Goal: Task Accomplishment & Management: Complete application form

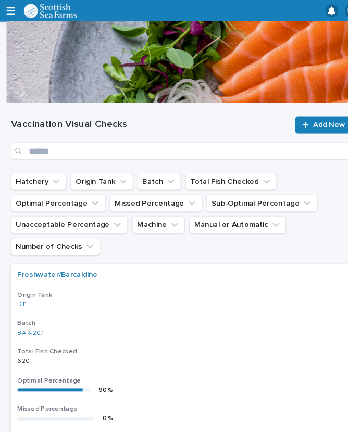
click at [306, 121] on span "Add New" at bounding box center [315, 119] width 31 height 7
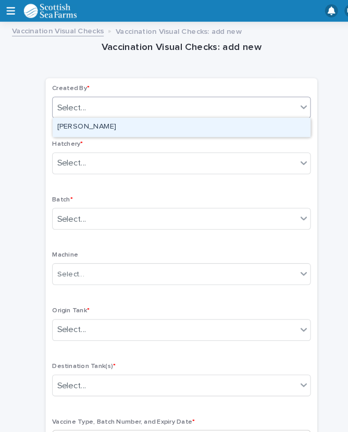
click at [119, 121] on div "[PERSON_NAME]" at bounding box center [174, 122] width 247 height 18
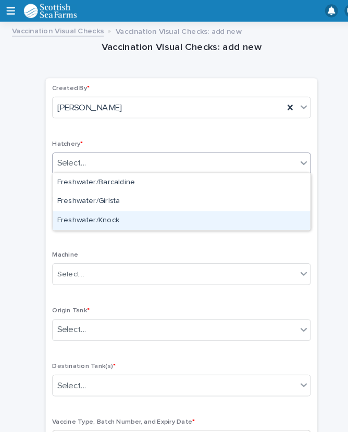
click at [116, 215] on div "Freshwater/Knock" at bounding box center [174, 212] width 247 height 18
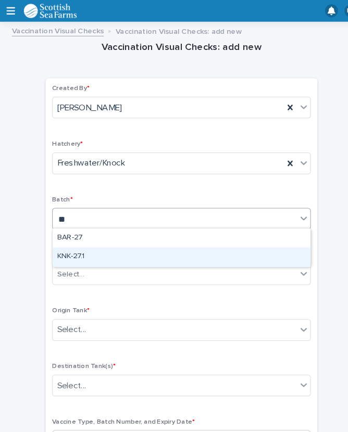
click at [110, 245] on div "KNK-27.1" at bounding box center [174, 247] width 247 height 18
type input "**"
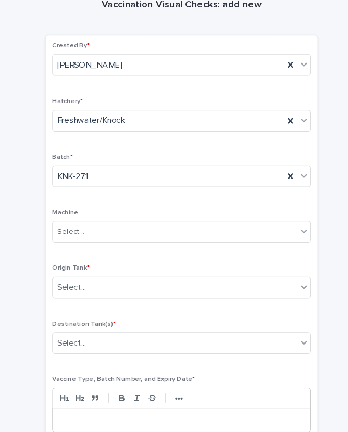
scroll to position [85, 0]
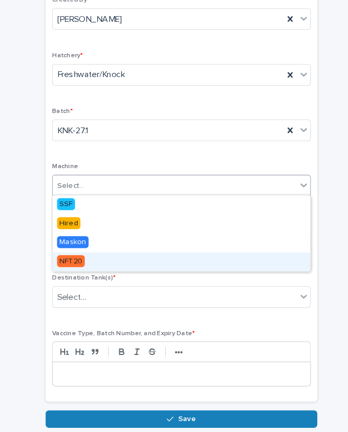
click at [80, 250] on span "NFT20" at bounding box center [68, 250] width 27 height 11
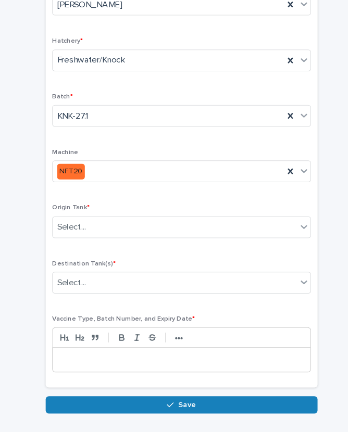
scroll to position [98, 0]
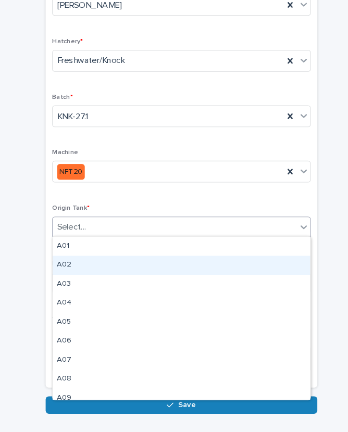
click at [85, 253] on div "A02" at bounding box center [174, 254] width 247 height 18
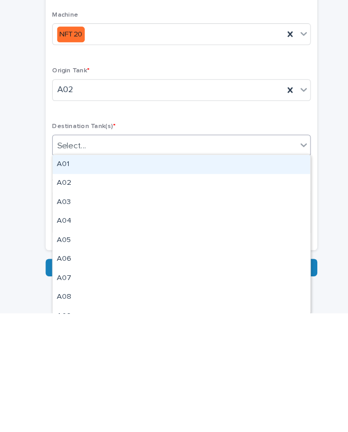
type input "*"
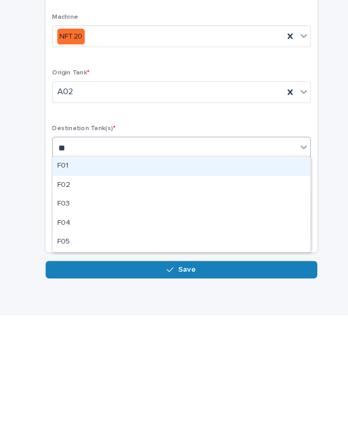
click at [82, 353] on div "F05" at bounding box center [174, 362] width 247 height 18
type input "**"
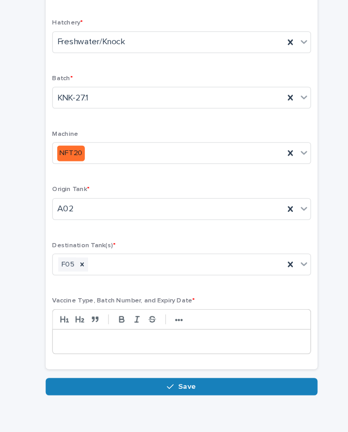
click at [118, 340] on p at bounding box center [173, 345] width 231 height 10
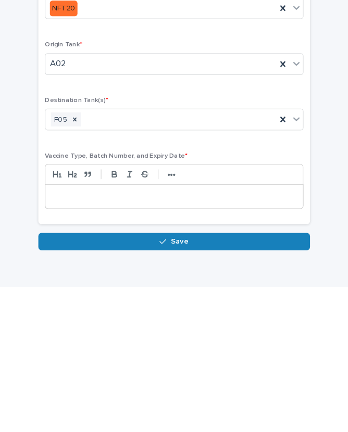
scroll to position [89, 0]
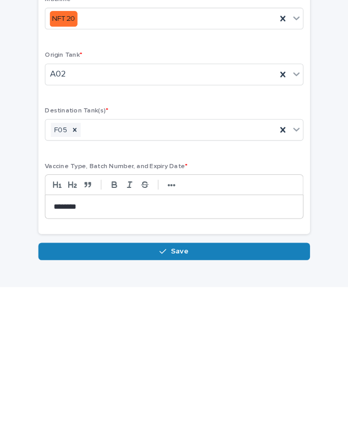
click at [188, 390] on button "Save" at bounding box center [174, 398] width 261 height 17
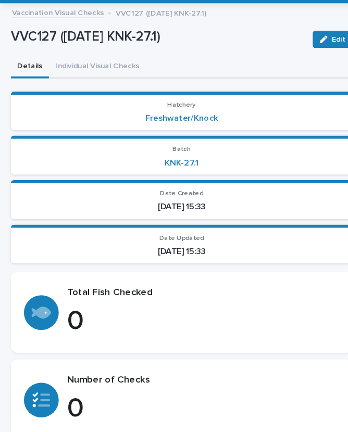
click at [91, 71] on button "Individual Visual Checks" at bounding box center [93, 82] width 93 height 22
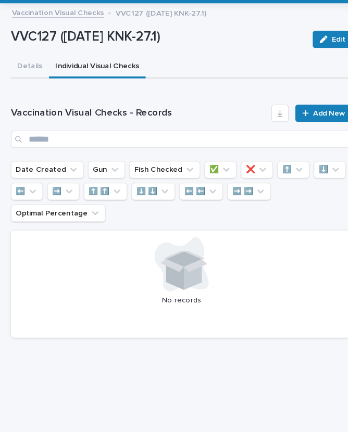
click at [297, 122] on div at bounding box center [295, 125] width 10 height 7
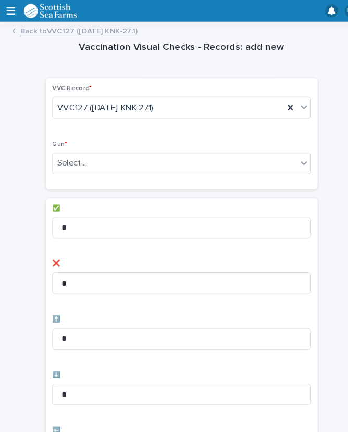
click at [138, 158] on div "Select..." at bounding box center [168, 156] width 234 height 17
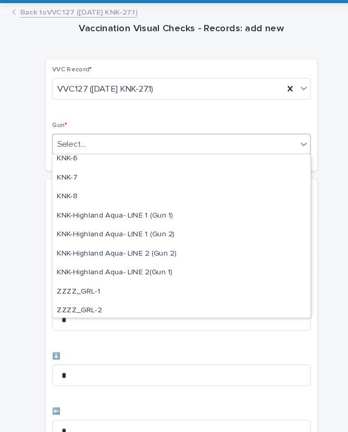
scroll to position [286, 0]
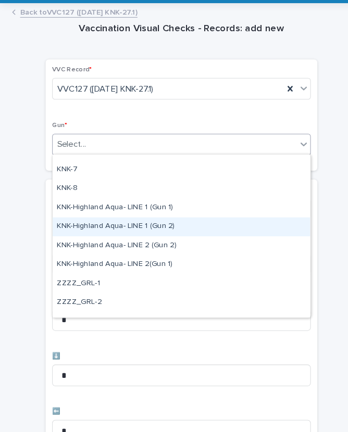
click at [130, 227] on div "KNK-Highland Aqua- LINE 1 (Gun 2)" at bounding box center [174, 236] width 247 height 18
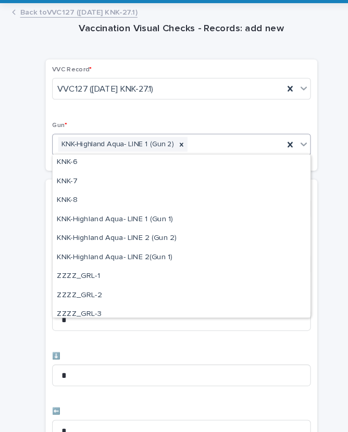
scroll to position [276, 0]
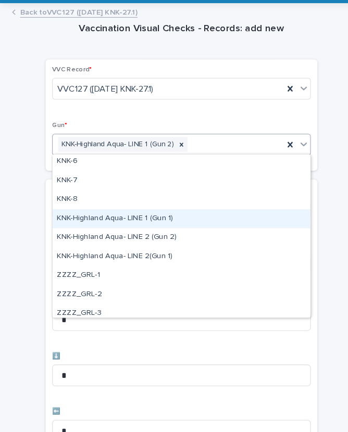
click at [104, 219] on div "KNK-Highland Aqua- LINE 1 (Gun 1)" at bounding box center [174, 228] width 247 height 18
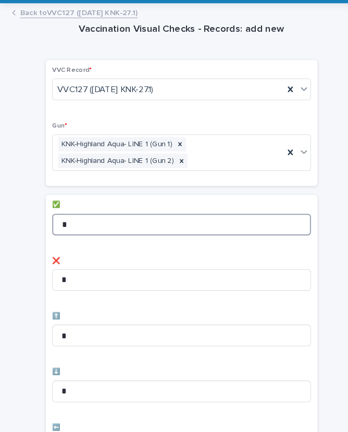
click at [96, 222] on input "*" at bounding box center [174, 232] width 248 height 21
click at [100, 222] on input "*" at bounding box center [174, 232] width 248 height 21
click at [92, 222] on input "*" at bounding box center [174, 232] width 248 height 21
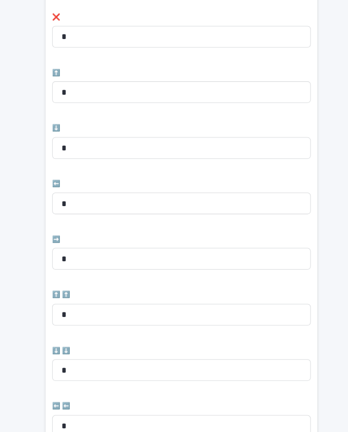
scroll to position [234, 0]
type input "**"
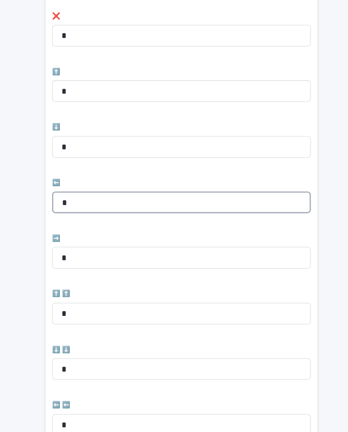
click at [100, 202] on input "*" at bounding box center [174, 212] width 248 height 21
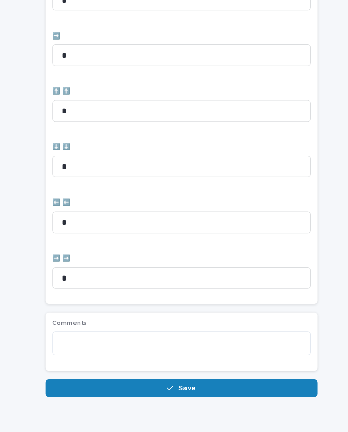
scroll to position [428, 0]
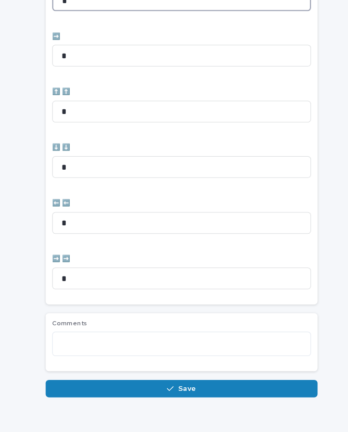
type input "*"
click at [163, 387] on icon "button" at bounding box center [163, 390] width 6 height 7
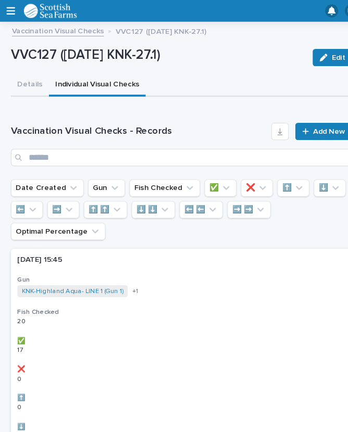
click at [317, 119] on link "Add New" at bounding box center [310, 126] width 55 height 17
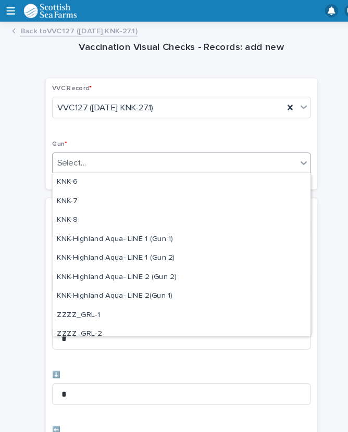
scroll to position [302, 0]
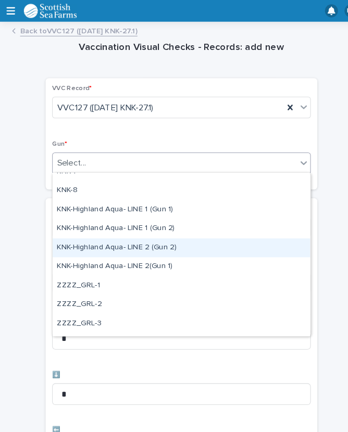
click at [142, 237] on div "KNK-Highland Aqua- LINE 2 (Gun 2)" at bounding box center [174, 238] width 247 height 18
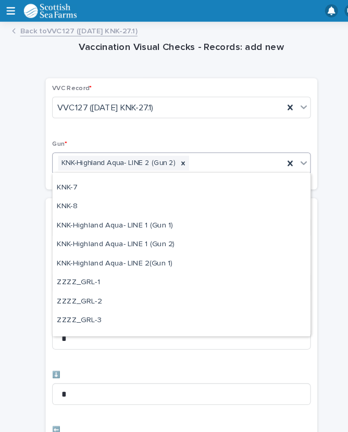
scroll to position [293, 0]
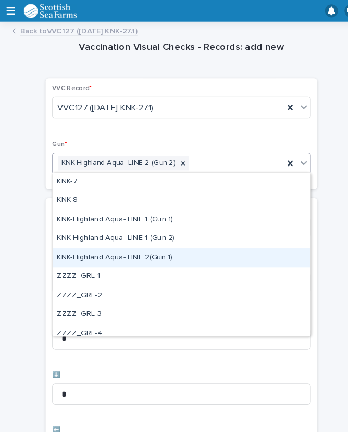
click at [96, 246] on div "KNK-Highland Aqua- LINE 2(Gun 1)" at bounding box center [174, 247] width 247 height 18
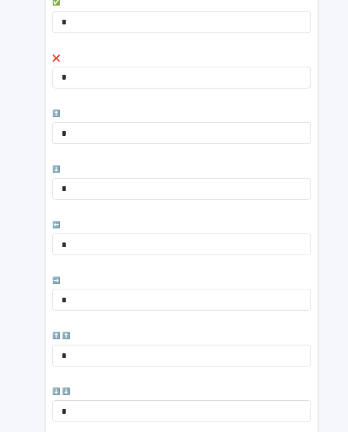
scroll to position [214, 0]
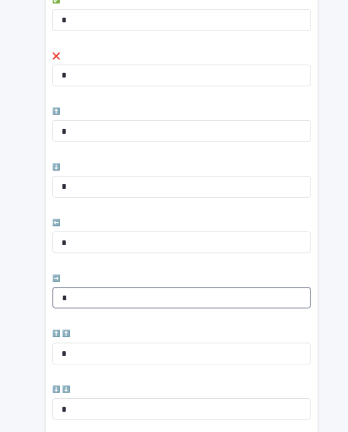
click at [117, 281] on input "*" at bounding box center [174, 285] width 248 height 21
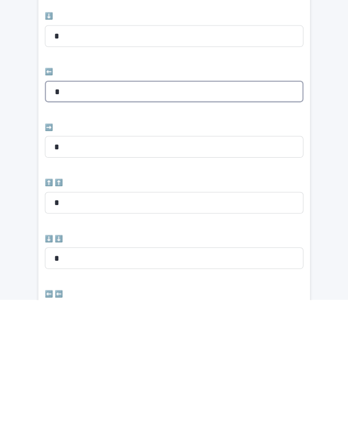
click at [73, 222] on input "*" at bounding box center [174, 232] width 248 height 21
type input "*"
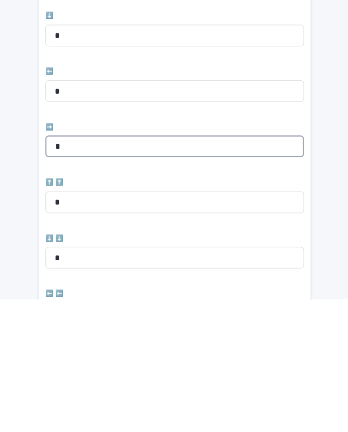
click at [72, 275] on input "*" at bounding box center [174, 285] width 248 height 21
click at [77, 275] on input "*" at bounding box center [174, 285] width 248 height 21
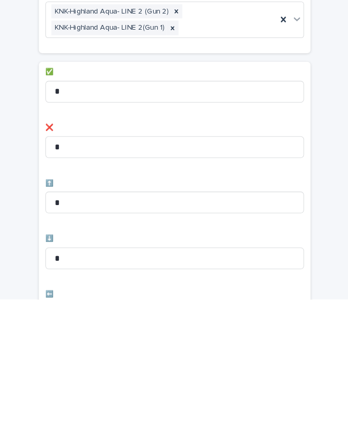
scroll to position [0, 0]
type input "*"
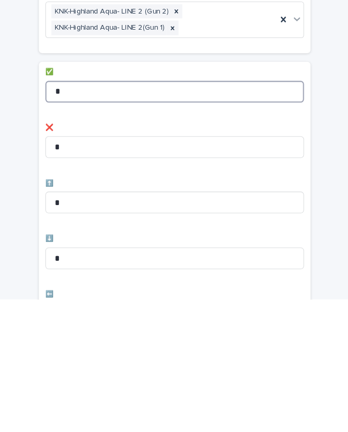
click at [79, 222] on input "*" at bounding box center [174, 232] width 248 height 21
click at [90, 222] on input "*" at bounding box center [174, 232] width 248 height 21
click at [86, 222] on input "*" at bounding box center [174, 232] width 248 height 21
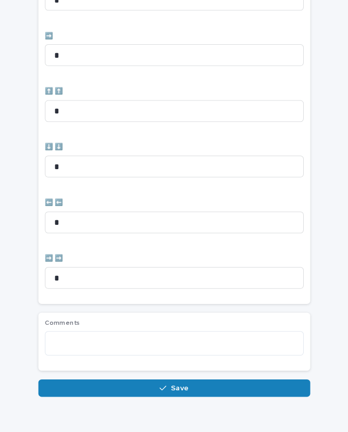
scroll to position [428, 0]
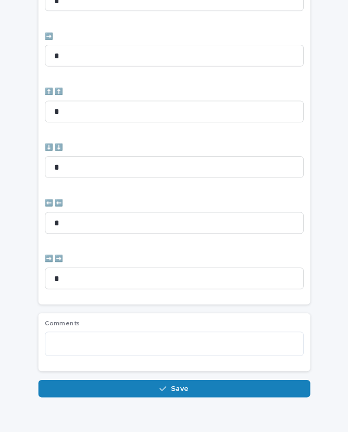
type input "**"
click at [171, 387] on span "Save" at bounding box center [179, 390] width 17 height 7
